Goal: Check status: Check status

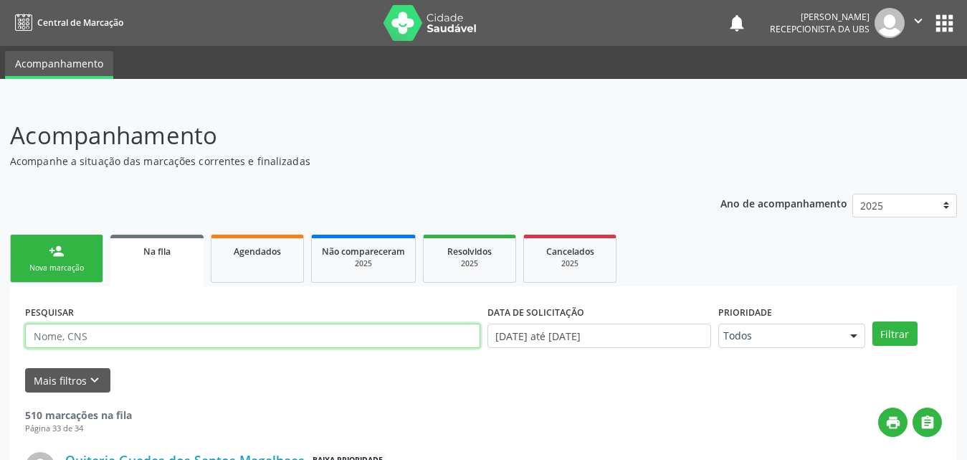
click at [161, 332] on input "text" at bounding box center [252, 335] width 455 height 24
paste input "708201149937244"
type input "708201149937244"
click at [873, 321] on button "Filtrar" at bounding box center [895, 333] width 45 height 24
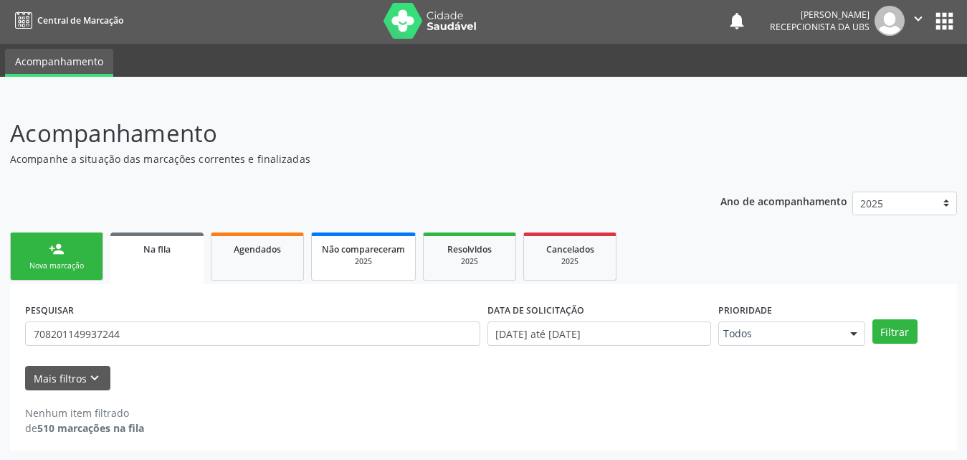
scroll to position [3, 0]
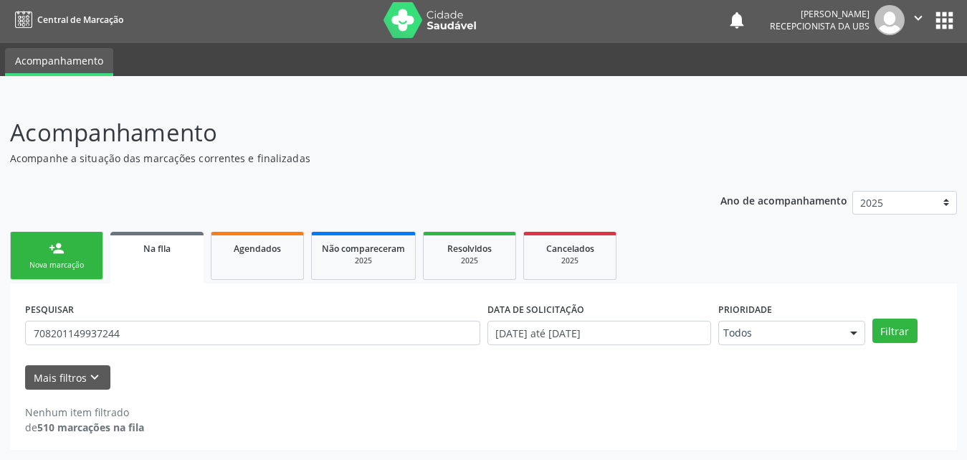
click at [171, 260] on link "Na fila" at bounding box center [156, 258] width 93 height 52
click at [222, 247] on div "Agendados" at bounding box center [258, 247] width 72 height 15
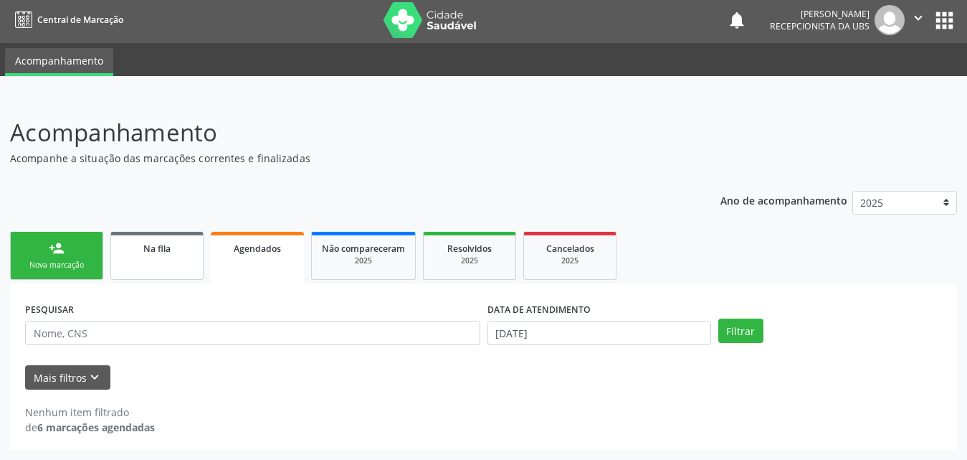
click at [173, 256] on link "Na fila" at bounding box center [156, 256] width 93 height 48
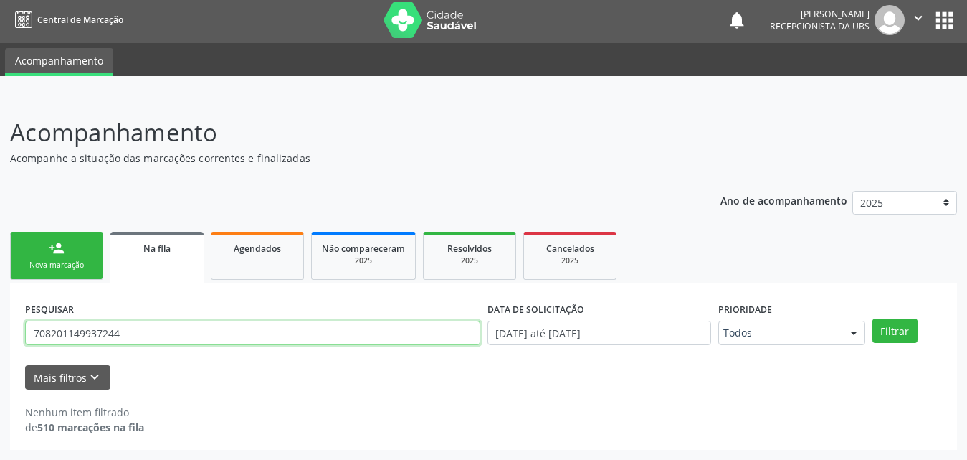
click at [199, 336] on input "708201149937244" at bounding box center [252, 333] width 455 height 24
click at [184, 342] on input "708201149937244" at bounding box center [252, 333] width 455 height 24
click at [183, 342] on input "708201149937244" at bounding box center [252, 333] width 455 height 24
click at [873, 318] on button "Filtrar" at bounding box center [895, 330] width 45 height 24
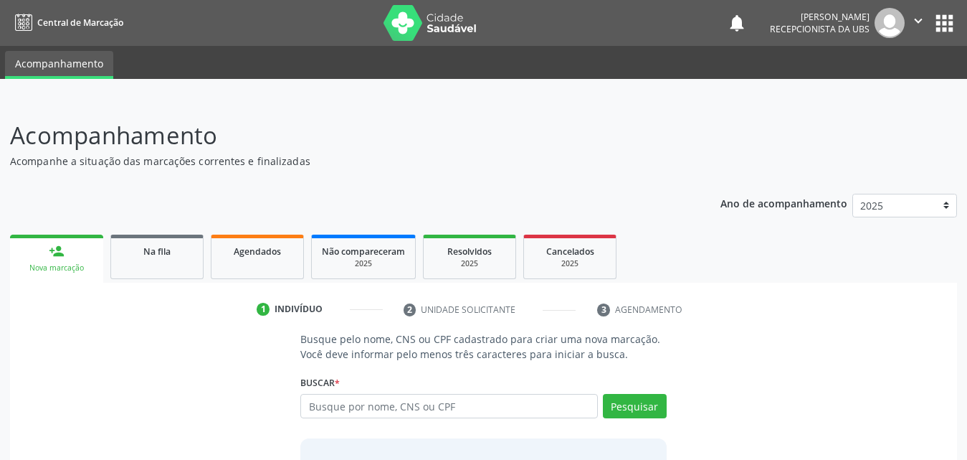
scroll to position [3, 0]
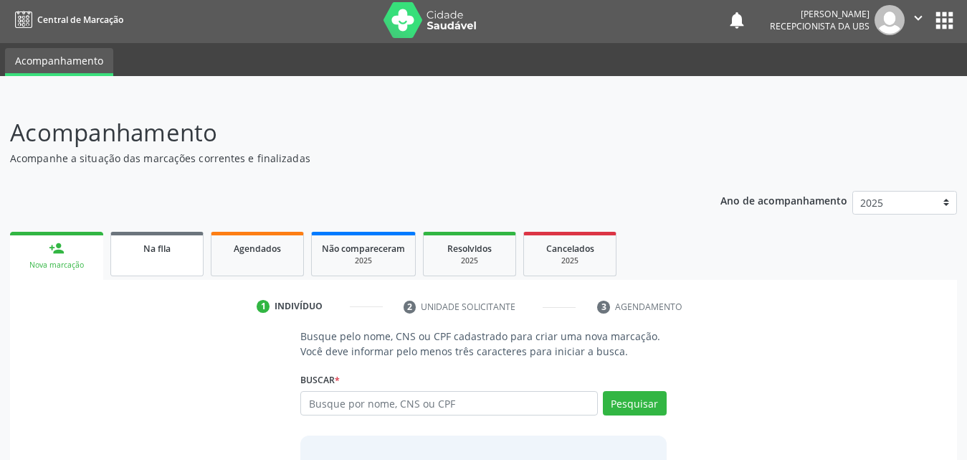
click at [153, 246] on span "Na fila" at bounding box center [156, 248] width 27 height 12
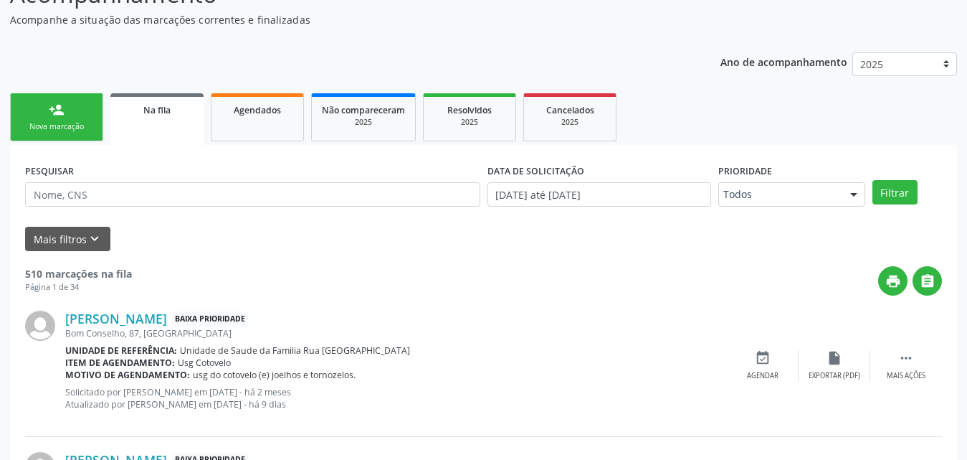
scroll to position [146, 0]
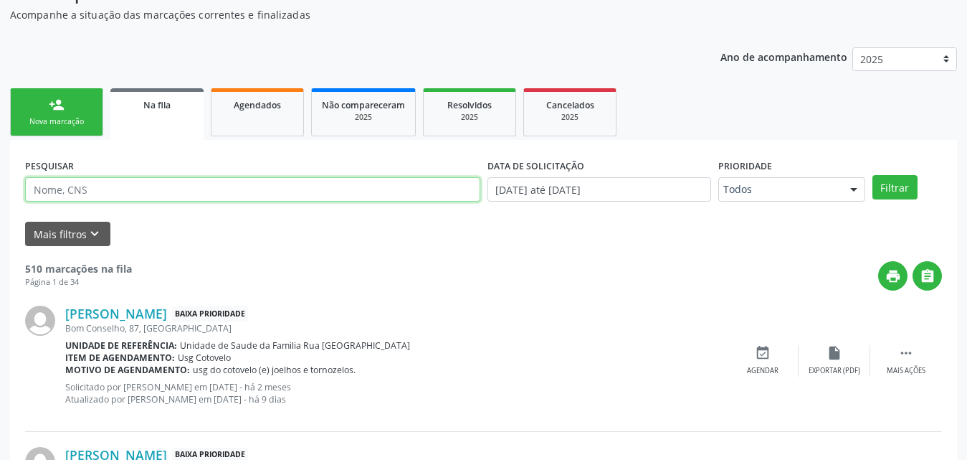
click at [250, 191] on input "text" at bounding box center [252, 189] width 455 height 24
type input "708201149937244"
click at [873, 175] on button "Filtrar" at bounding box center [895, 187] width 45 height 24
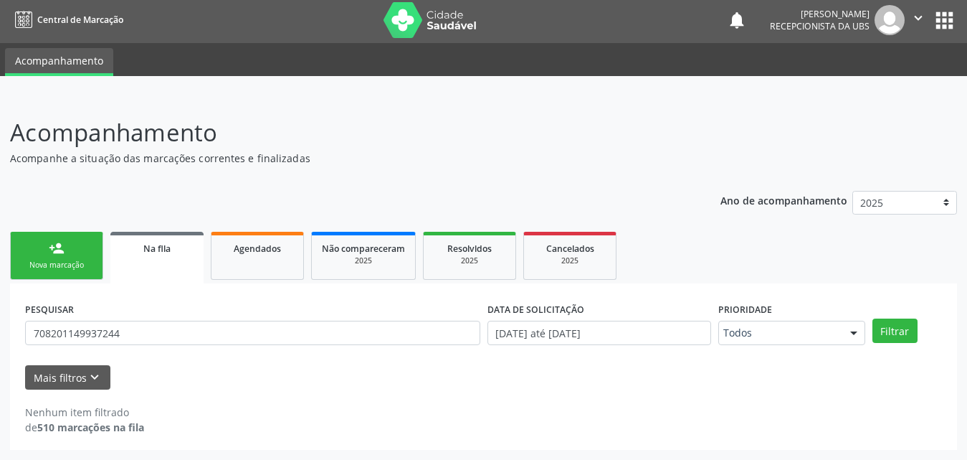
scroll to position [3, 0]
